Goal: Task Accomplishment & Management: Manage account settings

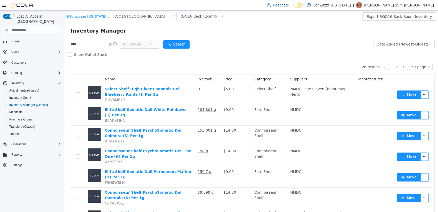
click at [180, 13] on div "RGO16 Back Room" at bounding box center [197, 16] width 34 height 8
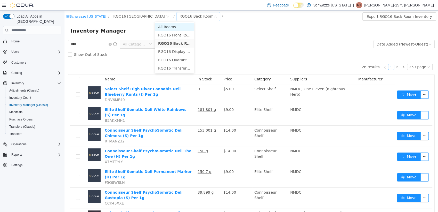
click at [168, 27] on li "All Rooms" at bounding box center [174, 27] width 39 height 8
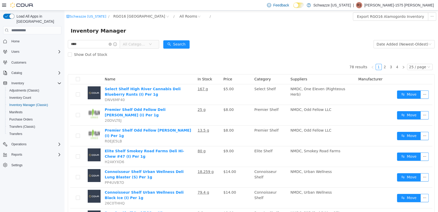
click at [102, 49] on span "**** All Categories" at bounding box center [113, 44] width 91 height 9
click at [101, 42] on input "****" at bounding box center [94, 44] width 52 height 8
type input "****"
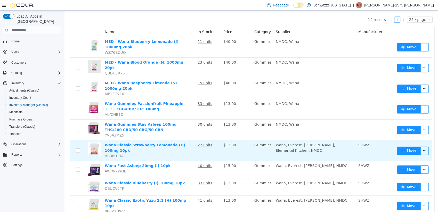
scroll to position [57, 0]
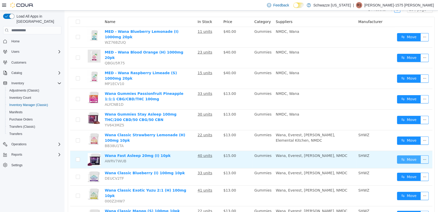
click at [407, 155] on button "Move" at bounding box center [409, 159] width 24 height 8
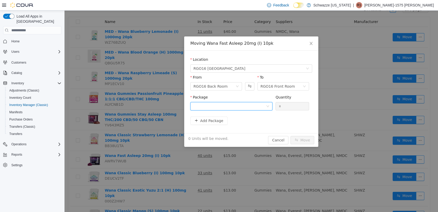
click at [262, 105] on div at bounding box center [230, 106] width 73 height 8
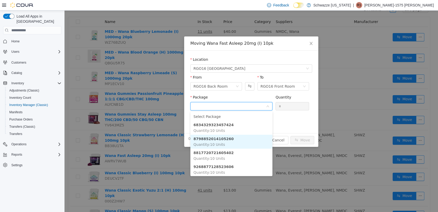
scroll to position [2, 0]
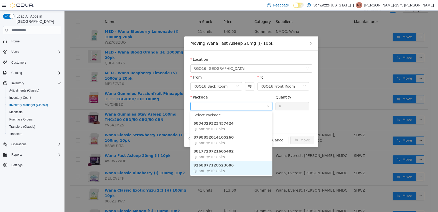
click at [235, 166] on li "9268877128523606 Quantity : 10 Units" at bounding box center [231, 168] width 82 height 14
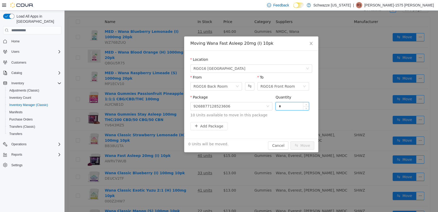
click at [286, 106] on input "*" at bounding box center [292, 106] width 33 height 8
type input "**"
click at [291, 141] on button "Move" at bounding box center [303, 145] width 24 height 8
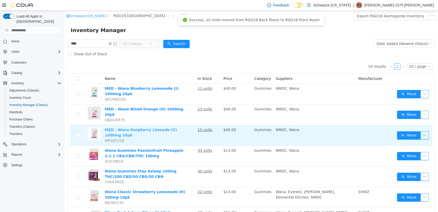
scroll to position [0, 0]
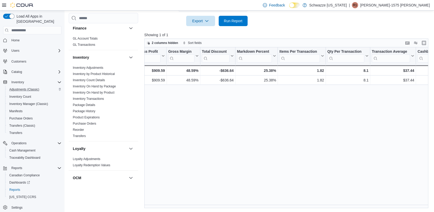
scroll to position [1, 0]
click at [26, 148] on span "Cash Management" at bounding box center [22, 150] width 26 height 4
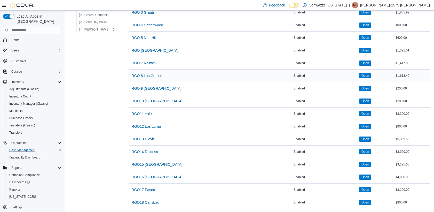
scroll to position [320, 0]
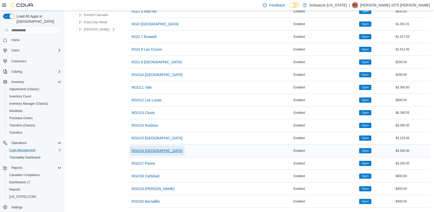
click at [154, 148] on span "RGO16 [GEOGRAPHIC_DATA]" at bounding box center [157, 150] width 51 height 5
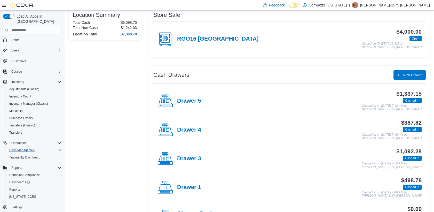
scroll to position [115, 0]
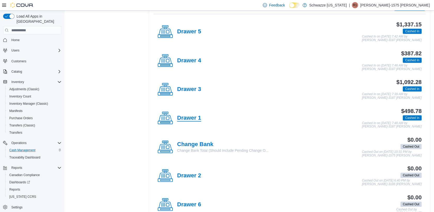
click at [193, 119] on h4 "Drawer 1" at bounding box center [189, 118] width 24 height 7
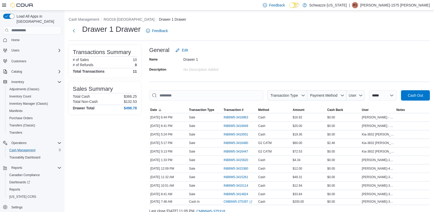
click at [126, 23] on div "**********" at bounding box center [249, 121] width 369 height 221
click at [126, 21] on li "RGO16 [GEOGRAPHIC_DATA]" at bounding box center [131, 19] width 55 height 5
click at [126, 18] on button "RGO16 [GEOGRAPHIC_DATA]" at bounding box center [129, 19] width 51 height 4
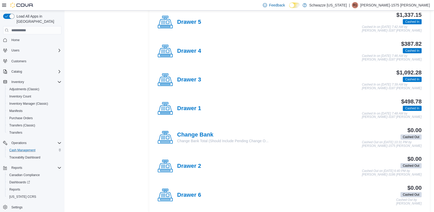
scroll to position [129, 0]
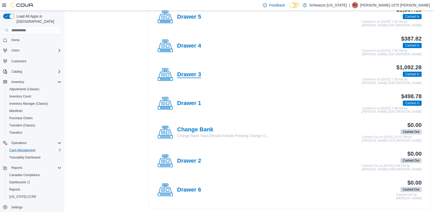
click at [191, 75] on h4 "Drawer 3" at bounding box center [189, 74] width 24 height 7
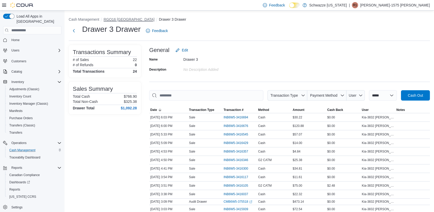
click at [116, 20] on button "RGO16 [GEOGRAPHIC_DATA]" at bounding box center [129, 19] width 51 height 4
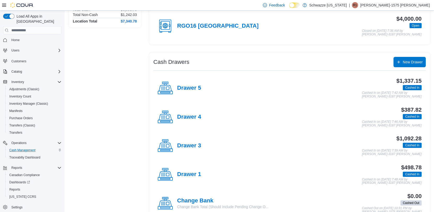
scroll to position [86, 0]
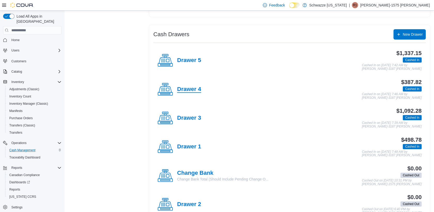
click at [193, 88] on h4 "Drawer 4" at bounding box center [189, 89] width 24 height 7
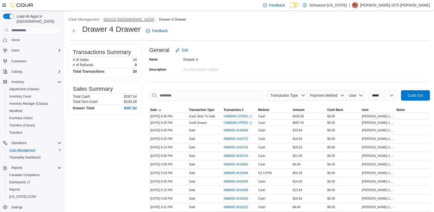
click at [116, 18] on button "RGO16 [GEOGRAPHIC_DATA]" at bounding box center [129, 19] width 51 height 4
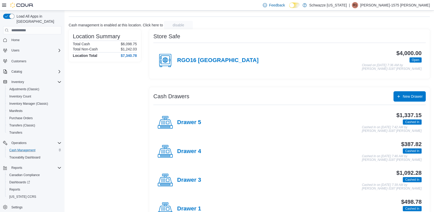
scroll to position [57, 0]
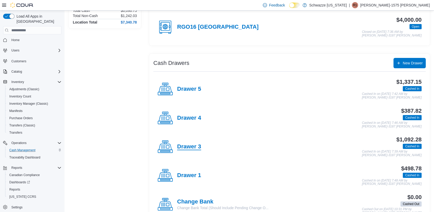
click at [194, 144] on h4 "Drawer 3" at bounding box center [189, 146] width 24 height 7
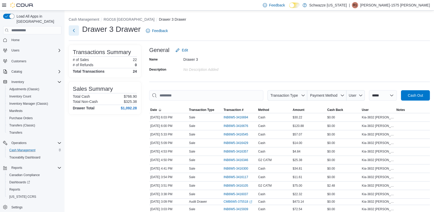
click at [74, 32] on button "Next" at bounding box center [74, 30] width 10 height 10
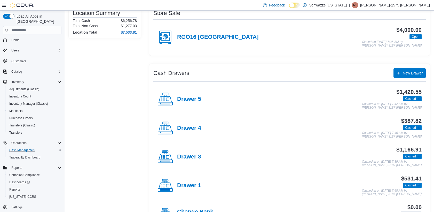
scroll to position [57, 0]
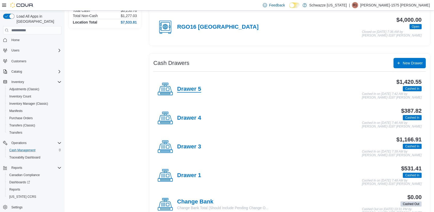
click at [198, 88] on h4 "Drawer 5" at bounding box center [189, 89] width 24 height 7
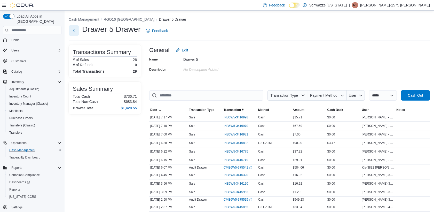
click at [76, 26] on button "Next" at bounding box center [74, 30] width 10 height 10
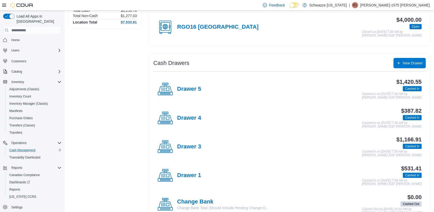
scroll to position [86, 0]
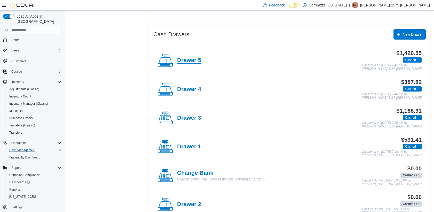
click at [190, 59] on h4 "Drawer 5" at bounding box center [189, 60] width 24 height 7
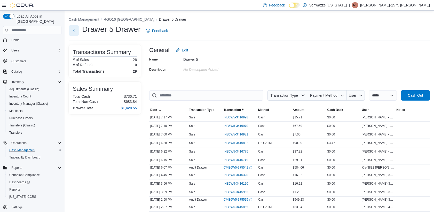
click at [74, 29] on button "Next" at bounding box center [74, 30] width 10 height 10
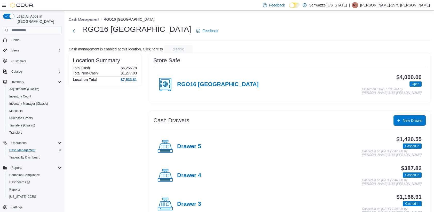
click at [202, 144] on div "$1,420.55 Cashed In Cashed In on August 12, 2025 7:42 AM by Jerry-3187 Kilian" at bounding box center [311, 146] width 220 height 20
click at [195, 145] on h4 "Drawer 5" at bounding box center [189, 146] width 24 height 7
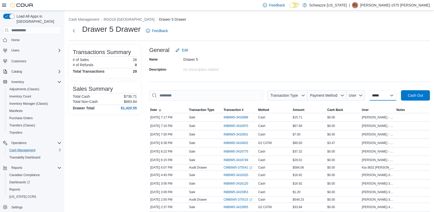
drag, startPoint x: 387, startPoint y: 94, endPoint x: 387, endPoint y: 100, distance: 6.2
click at [387, 94] on select "**********" at bounding box center [383, 95] width 28 height 10
select select "*********"
click at [369, 90] on select "**********" at bounding box center [383, 95] width 28 height 10
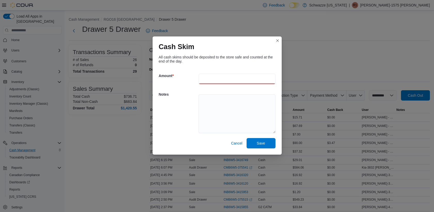
click at [212, 79] on input "number" at bounding box center [236, 79] width 77 height 10
type input "***"
click at [227, 115] on textarea at bounding box center [236, 113] width 77 height 39
type textarea "**********"
click at [266, 145] on span "Save" at bounding box center [261, 143] width 23 height 10
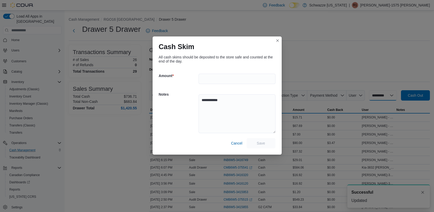
select select
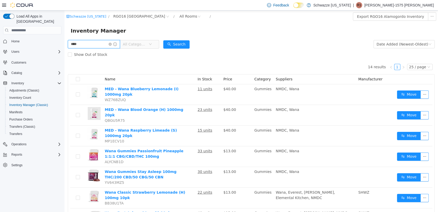
click at [87, 43] on input "****" at bounding box center [94, 44] width 52 height 8
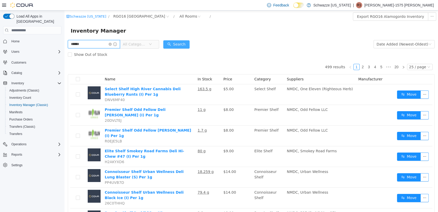
type input "******"
click at [175, 43] on button "Search" at bounding box center [176, 44] width 26 height 8
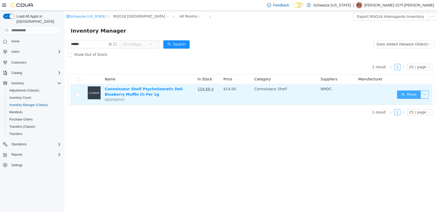
click at [400, 96] on button "Move" at bounding box center [409, 94] width 24 height 8
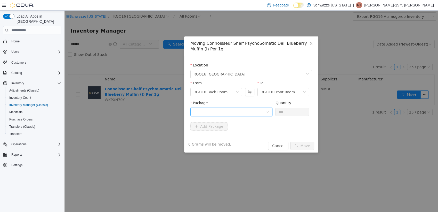
click at [198, 112] on div at bounding box center [230, 112] width 73 height 8
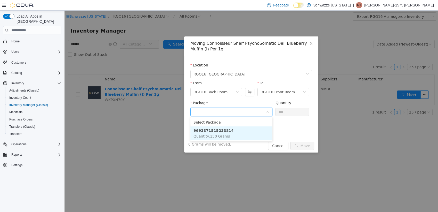
click at [235, 137] on li "9692371515233814 Quantity : 150 Grams" at bounding box center [231, 133] width 82 height 14
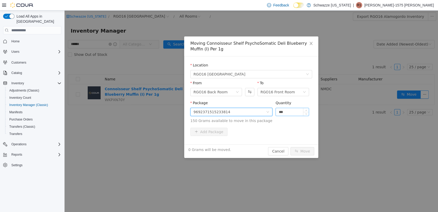
click at [285, 111] on input "***" at bounding box center [292, 112] width 33 height 8
type input "***"
click at [291, 147] on button "Move" at bounding box center [303, 151] width 24 height 8
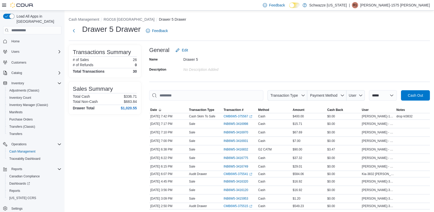
scroll to position [1, 0]
click at [106, 20] on button "RGO16 [GEOGRAPHIC_DATA]" at bounding box center [129, 19] width 51 height 4
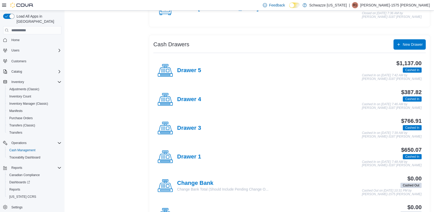
scroll to position [86, 0]
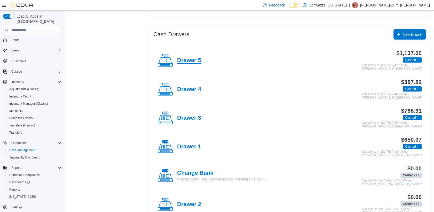
click at [194, 59] on h4 "Drawer 5" at bounding box center [189, 60] width 24 height 7
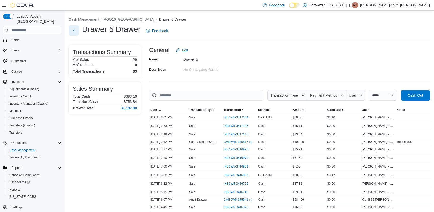
click at [76, 29] on button "Next" at bounding box center [74, 30] width 10 height 10
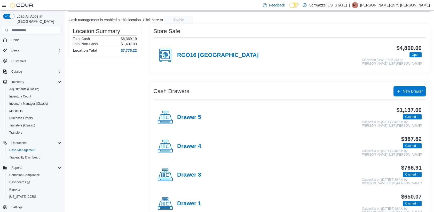
scroll to position [57, 0]
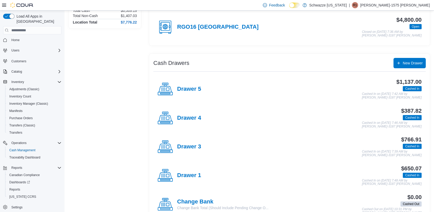
click at [202, 118] on div "$387.82 Cashed In Cashed In on August 12, 2025 7:46 AM by Jerry-3187 Kilian" at bounding box center [311, 118] width 220 height 20
click at [194, 115] on h4 "Drawer 4" at bounding box center [189, 118] width 24 height 7
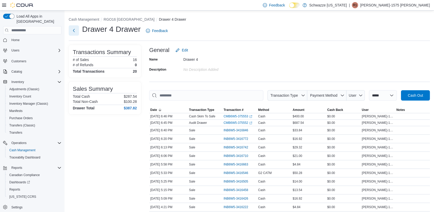
click at [74, 29] on button "Next" at bounding box center [74, 30] width 10 height 10
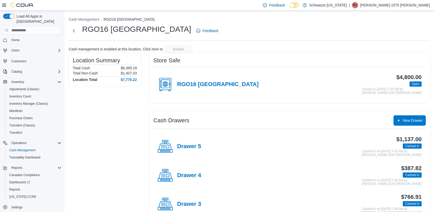
scroll to position [57, 0]
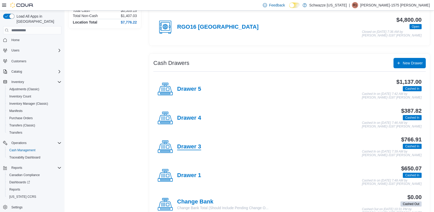
click at [200, 144] on h4 "Drawer 3" at bounding box center [189, 146] width 24 height 7
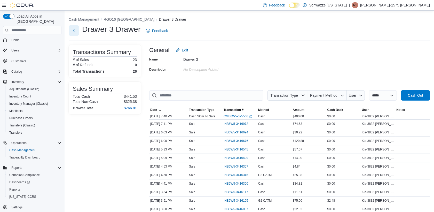
click at [72, 29] on button "Next" at bounding box center [74, 30] width 10 height 10
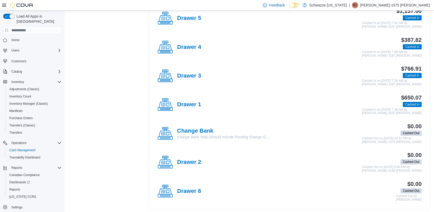
scroll to position [129, 0]
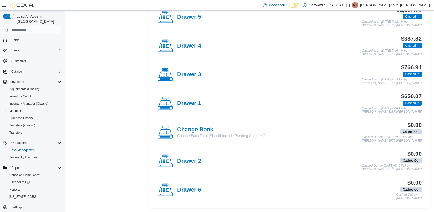
click at [200, 96] on div "Drawer 1" at bounding box center [179, 103] width 44 height 15
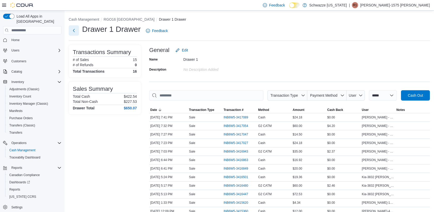
click at [76, 31] on button "Next" at bounding box center [74, 30] width 10 height 10
